Goal: Find contact information: Find contact information

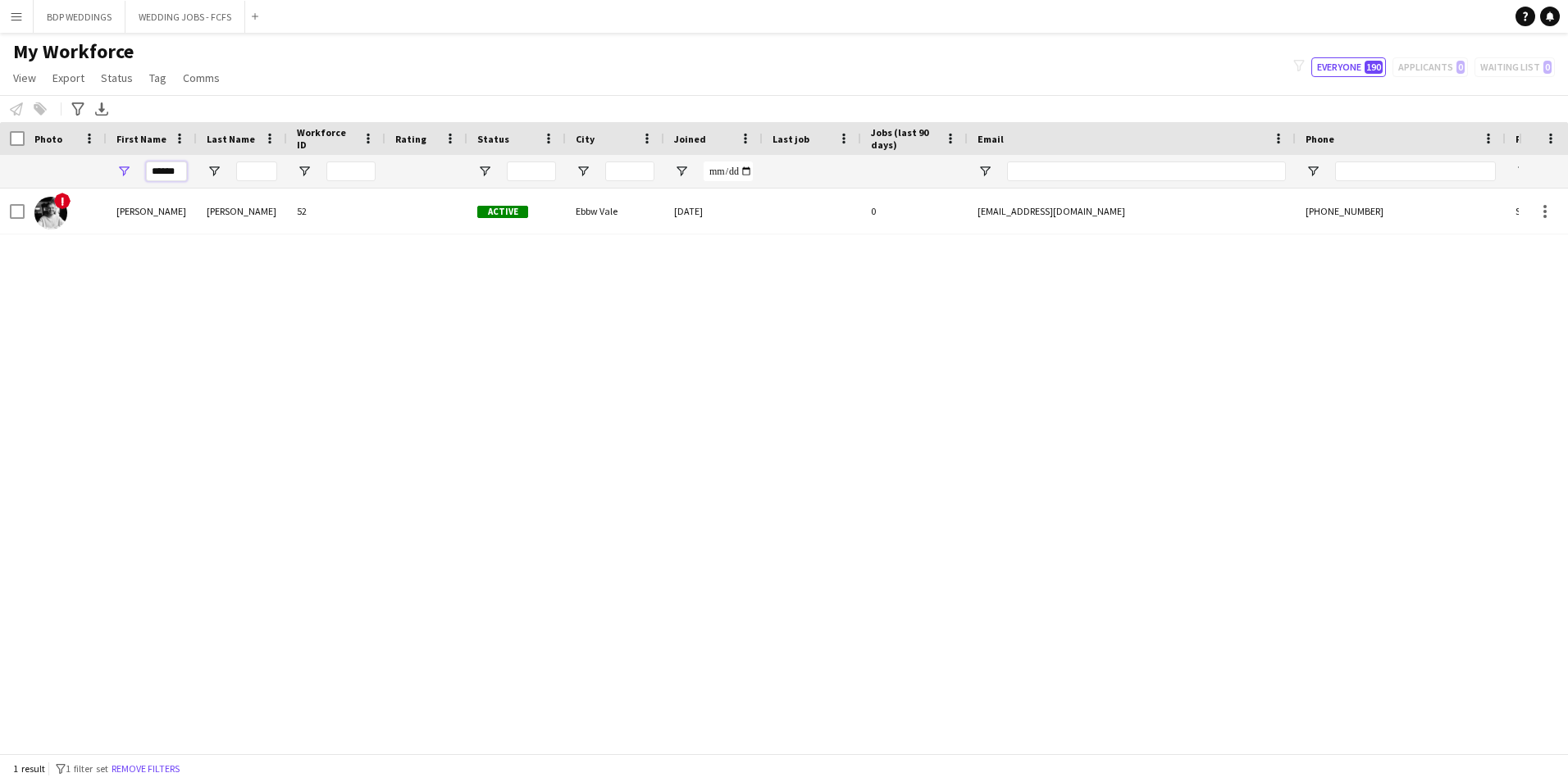
drag, startPoint x: 184, startPoint y: 174, endPoint x: -20, endPoint y: 178, distance: 204.0
click at [0, 178] on html "Menu Boards Boards Boards All jobs Status Workforce Workforce My Workforce Recr…" at bounding box center [784, 391] width 1568 height 782
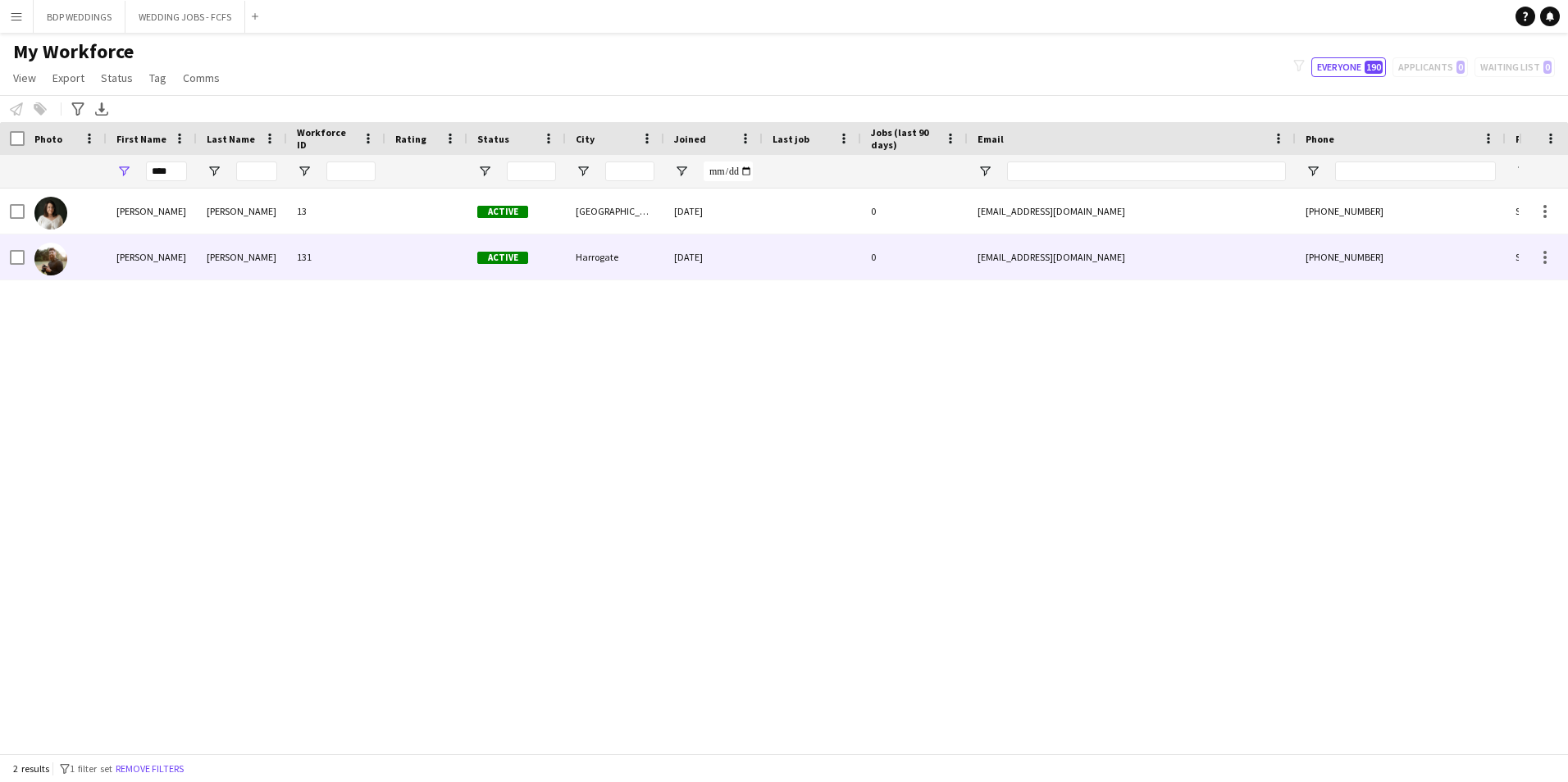
click at [96, 243] on div at bounding box center [65, 257] width 82 height 45
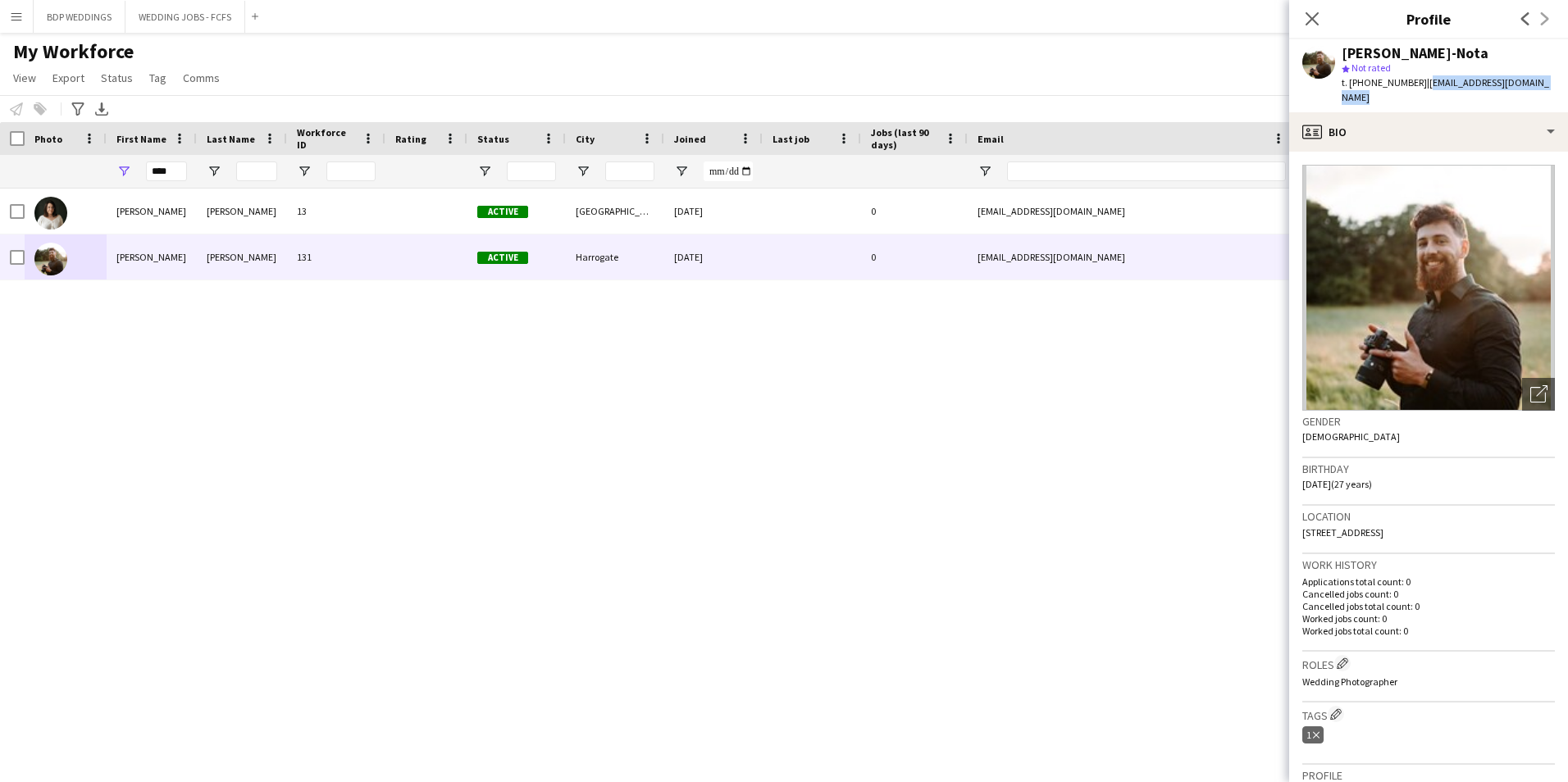
drag, startPoint x: 1421, startPoint y: 84, endPoint x: 1556, endPoint y: 82, distance: 135.0
click at [1556, 82] on app-profile-header "[PERSON_NAME]-Nota star Not rated t. [PHONE_NUMBER] | [EMAIL_ADDRESS][DOMAIN_NA…" at bounding box center [1428, 75] width 278 height 73
copy span "[EMAIL_ADDRESS][DOMAIN_NAME]"
drag, startPoint x: 169, startPoint y: 172, endPoint x: 52, endPoint y: 173, distance: 117.0
click at [62, 168] on div "****" at bounding box center [889, 170] width 1778 height 33
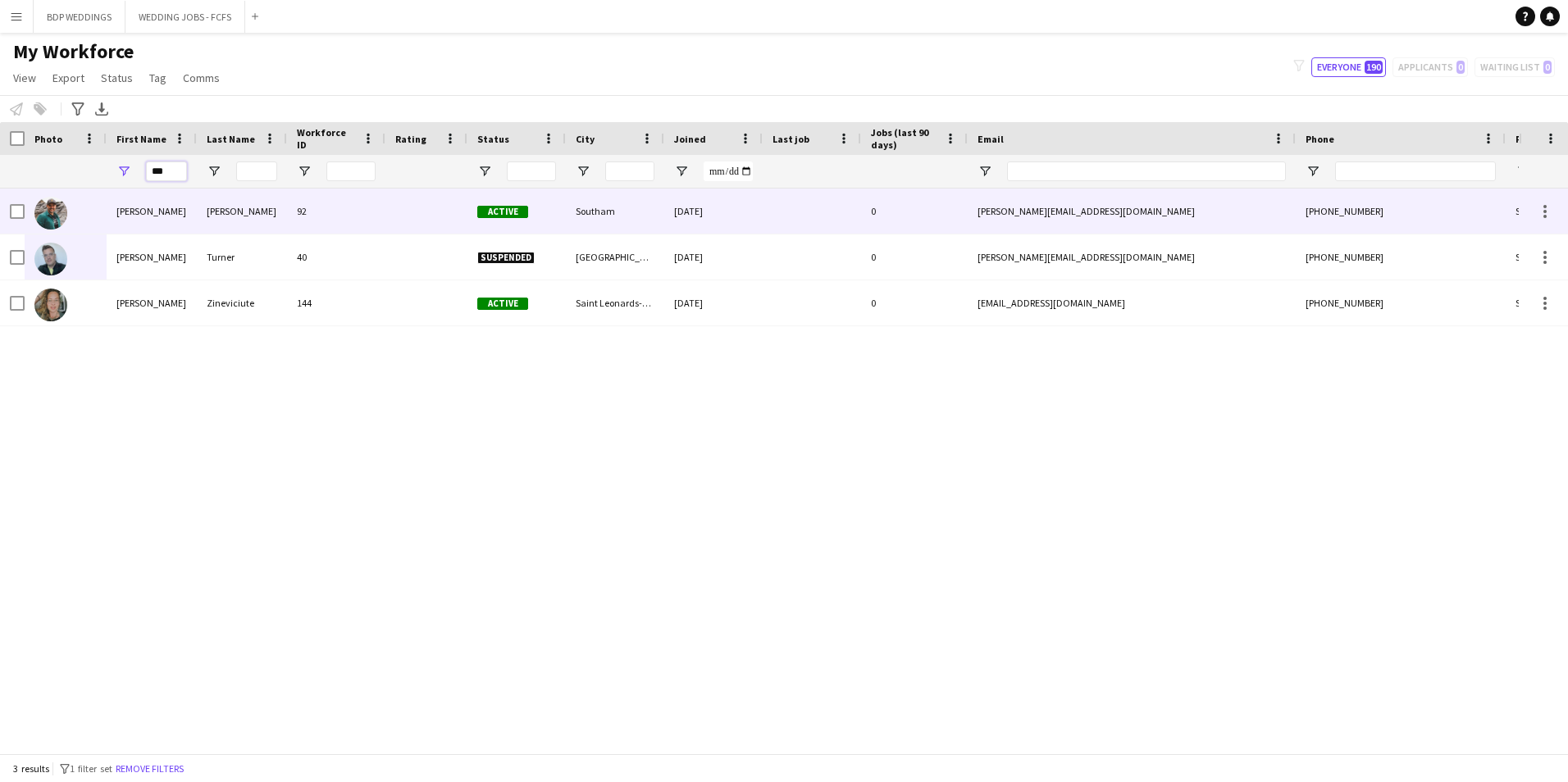
type input "***"
click at [103, 217] on div at bounding box center [65, 211] width 82 height 45
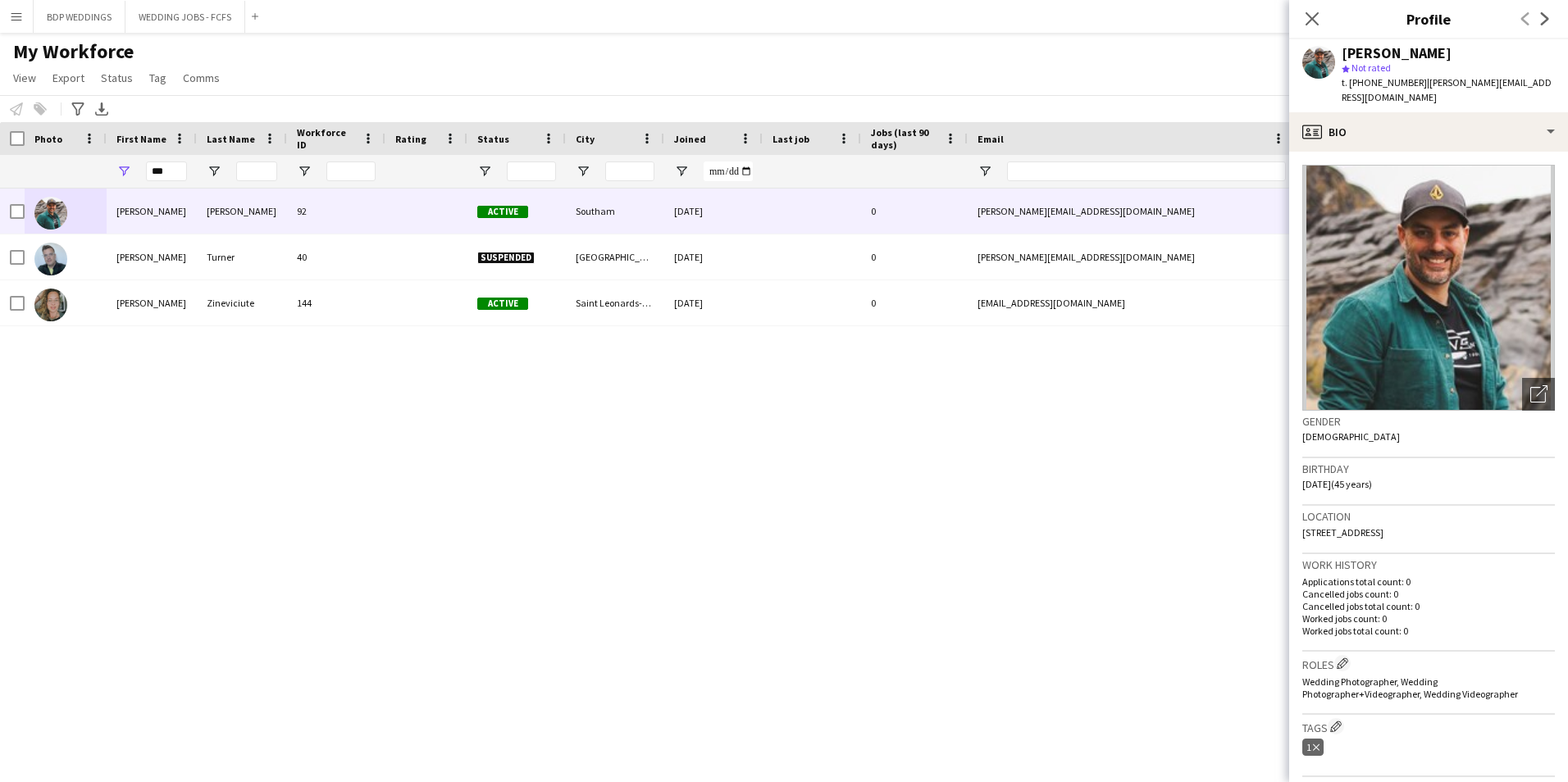
drag, startPoint x: 1422, startPoint y: 82, endPoint x: 1545, endPoint y: 88, distance: 123.1
click at [1545, 88] on span "| [PERSON_NAME][EMAIL_ADDRESS][DOMAIN_NAME]" at bounding box center [1446, 89] width 210 height 27
copy span "[PERSON_NAME][EMAIL_ADDRESS][DOMAIN_NAME]"
